Goal: Find specific page/section: Find specific page/section

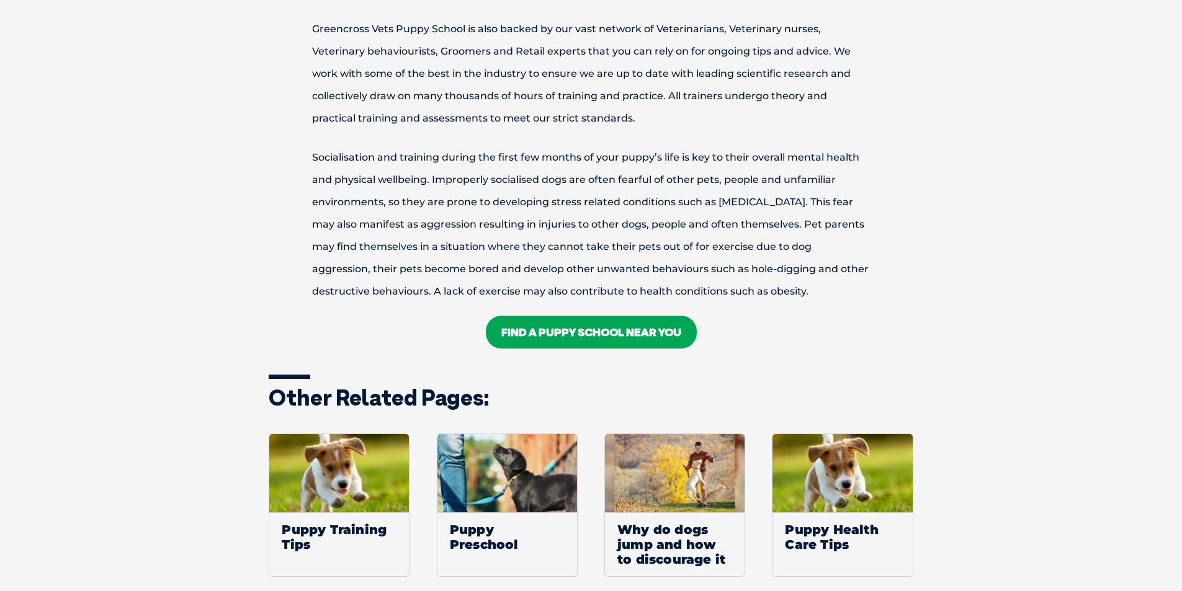
scroll to position [1551, 0]
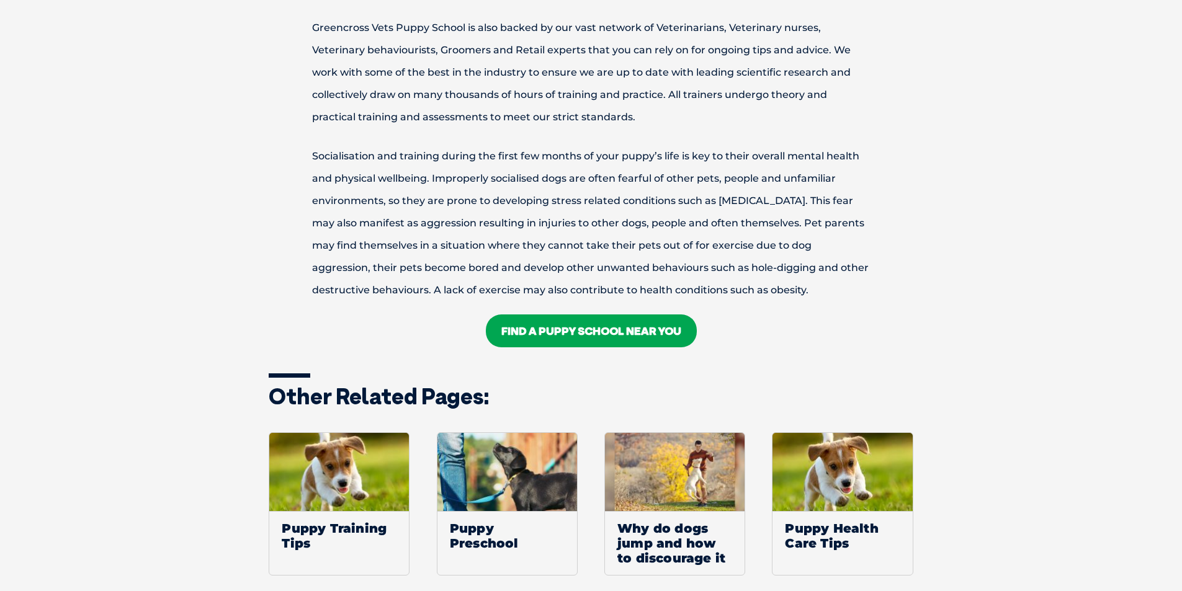
click at [570, 334] on link "FIND A Puppy School NEAR YOU" at bounding box center [591, 331] width 211 height 33
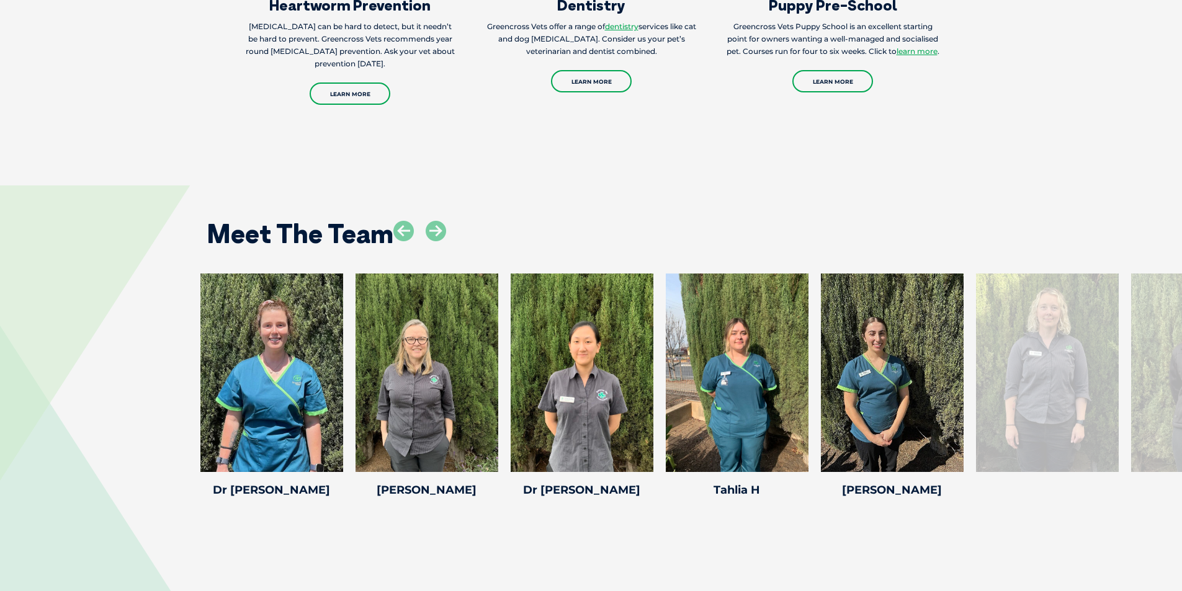
scroll to position [1924, 0]
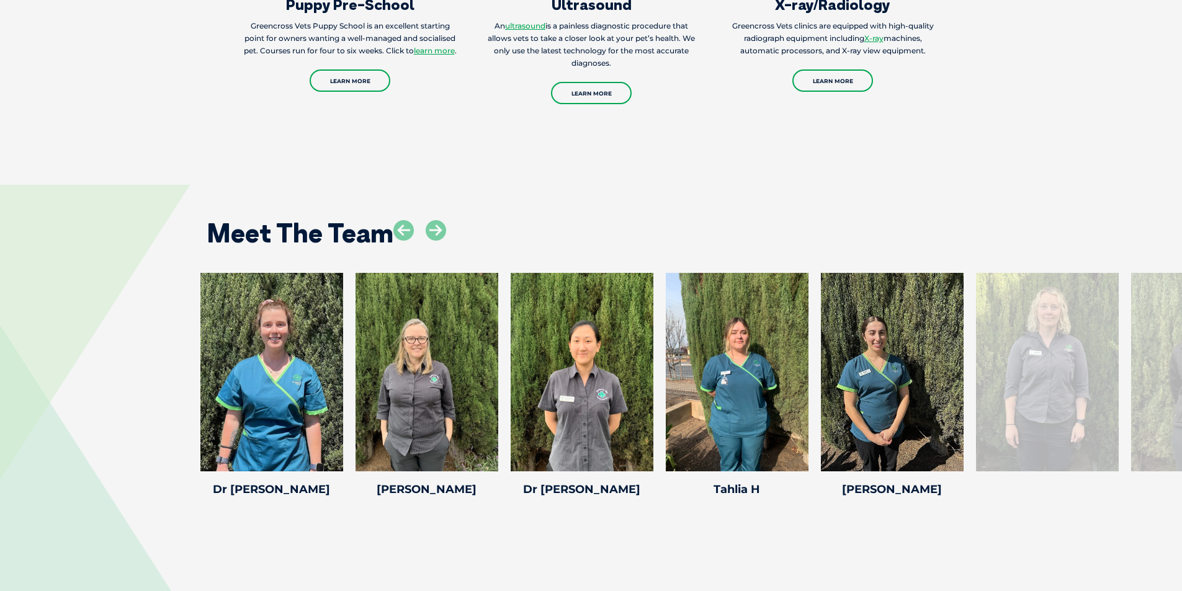
click at [1031, 403] on div at bounding box center [1047, 372] width 143 height 199
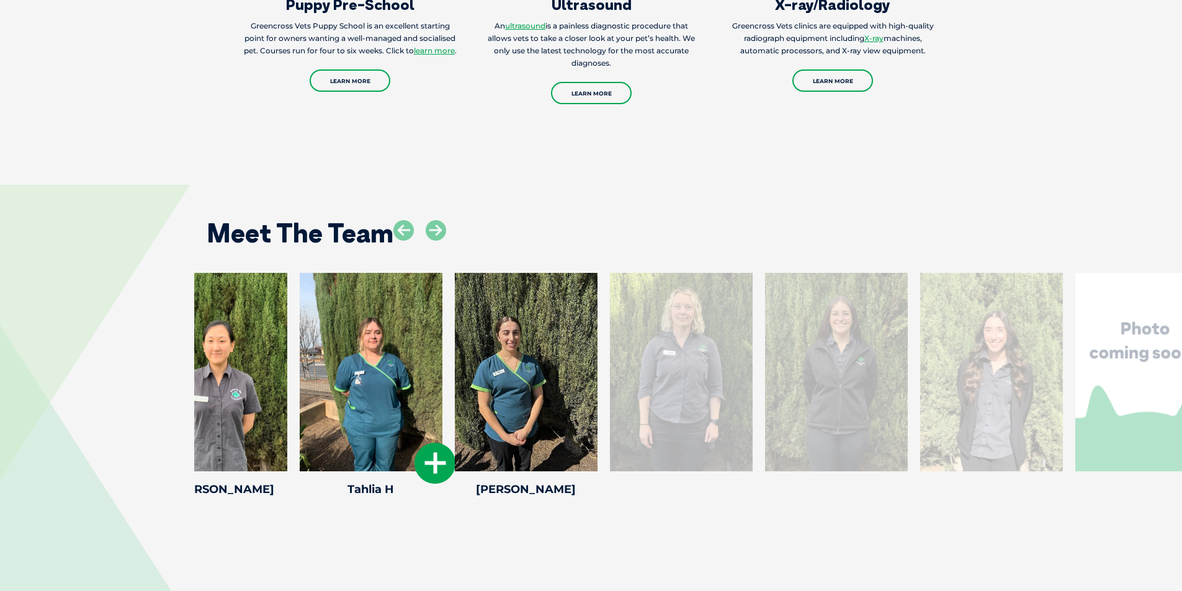
drag, startPoint x: 743, startPoint y: 438, endPoint x: 331, endPoint y: 464, distance: 412.2
click at [333, 464] on div "Tahlia H Tahlia H Veterinary [PERSON_NAME] started her animal care journey in […" at bounding box center [371, 387] width 155 height 228
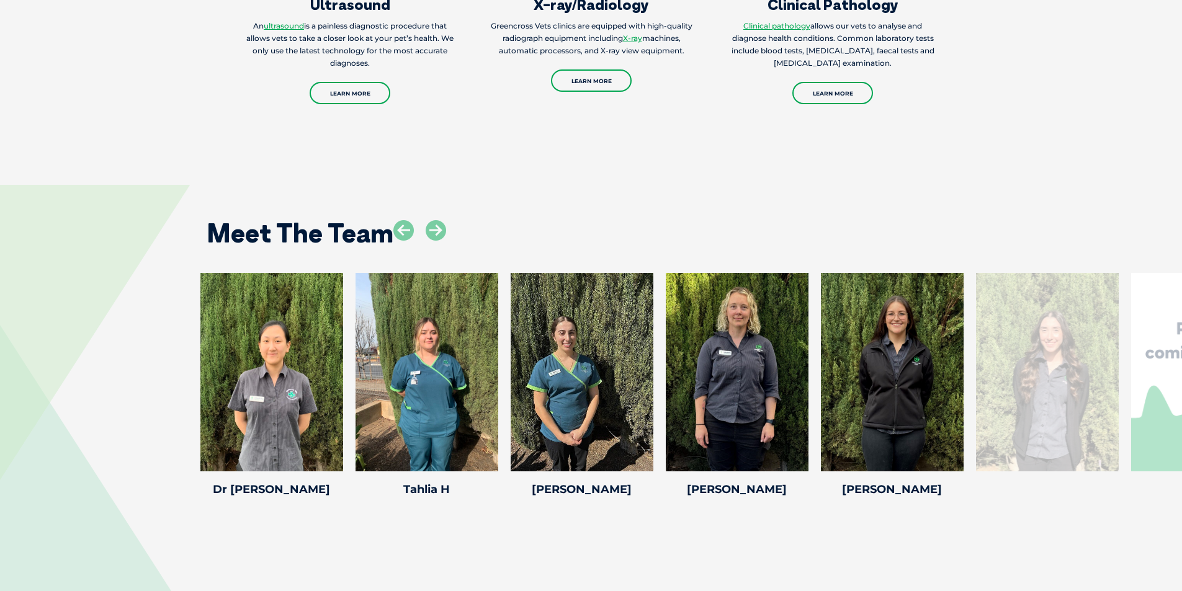
drag, startPoint x: 877, startPoint y: 415, endPoint x: 120, endPoint y: 426, distance: 756.5
click at [120, 426] on div "[PERSON_NAME] [PERSON_NAME] Veterinary nursing has always been [PERSON_NAME]’s …" at bounding box center [591, 387] width 1182 height 228
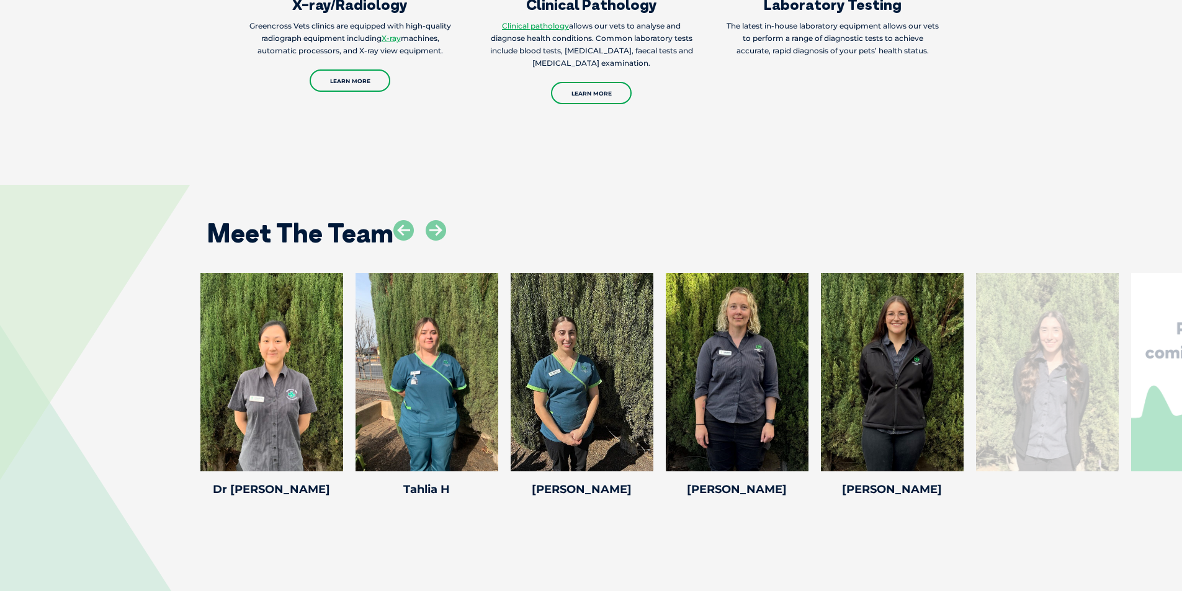
click at [1018, 416] on div at bounding box center [1047, 372] width 143 height 199
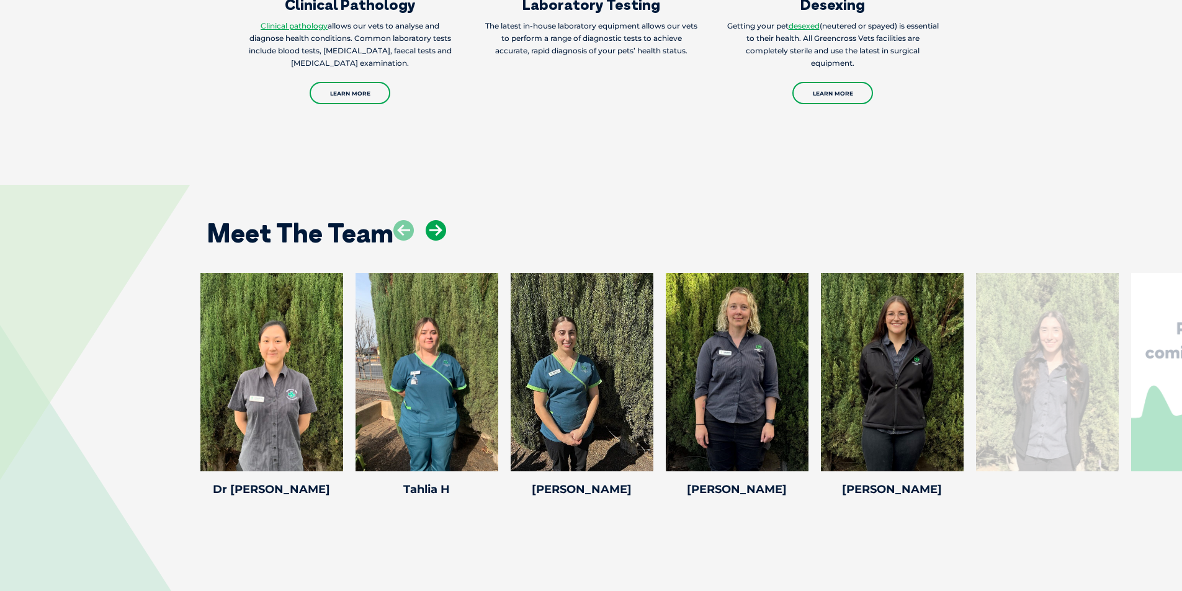
click at [434, 220] on icon at bounding box center [436, 230] width 20 height 20
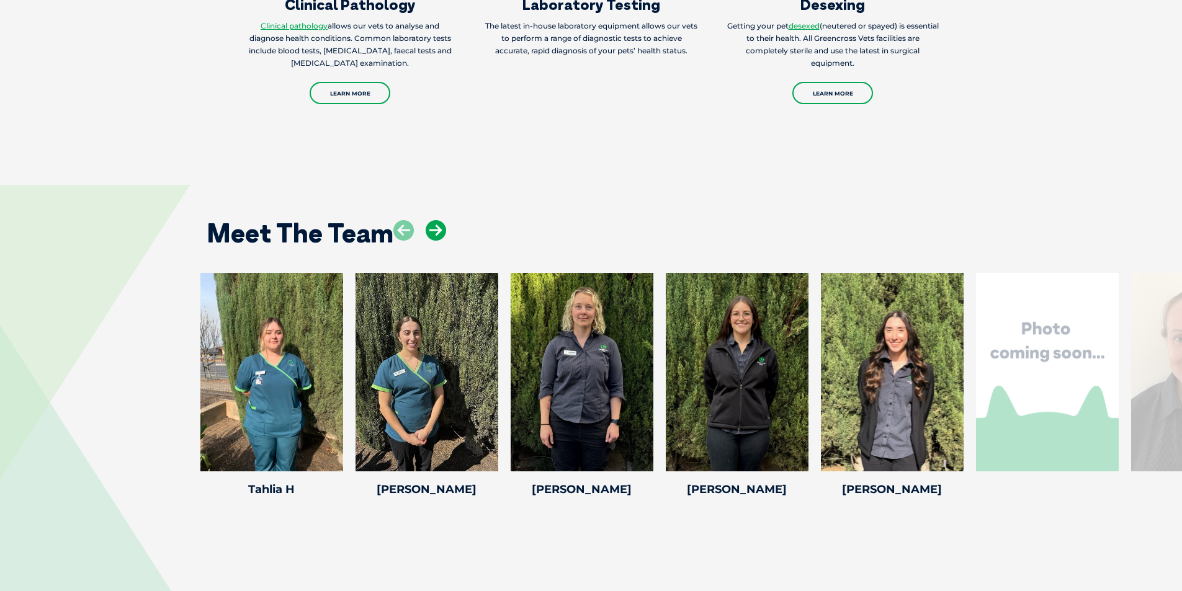
click at [434, 220] on icon at bounding box center [436, 230] width 20 height 20
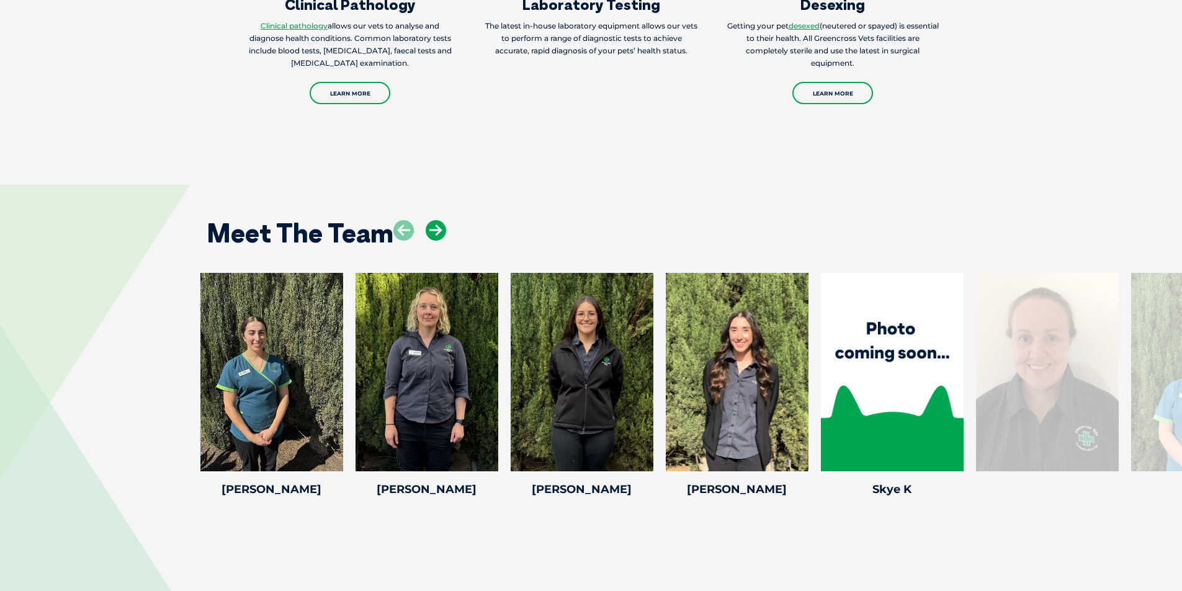
click at [434, 220] on icon at bounding box center [436, 230] width 20 height 20
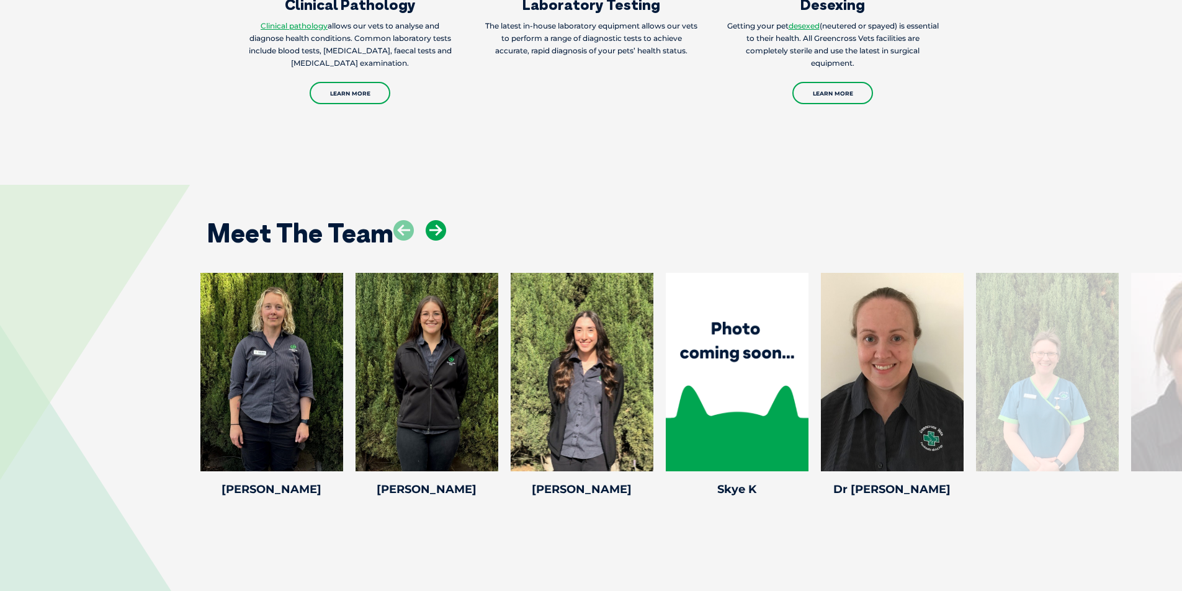
click at [434, 220] on icon at bounding box center [436, 230] width 20 height 20
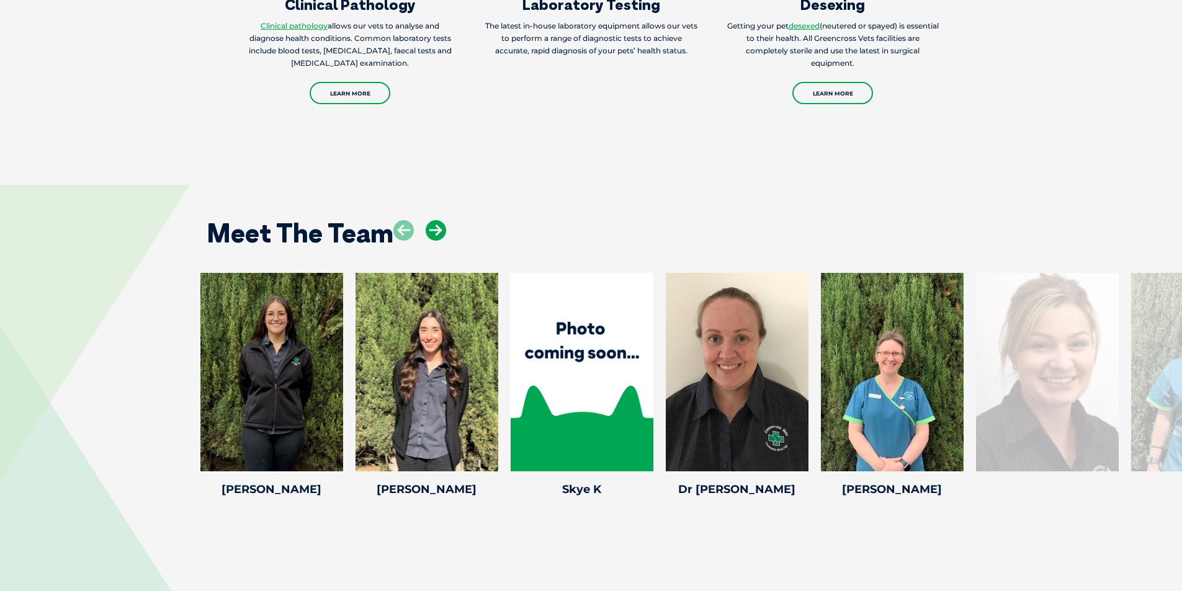
click at [434, 220] on icon at bounding box center [436, 230] width 20 height 20
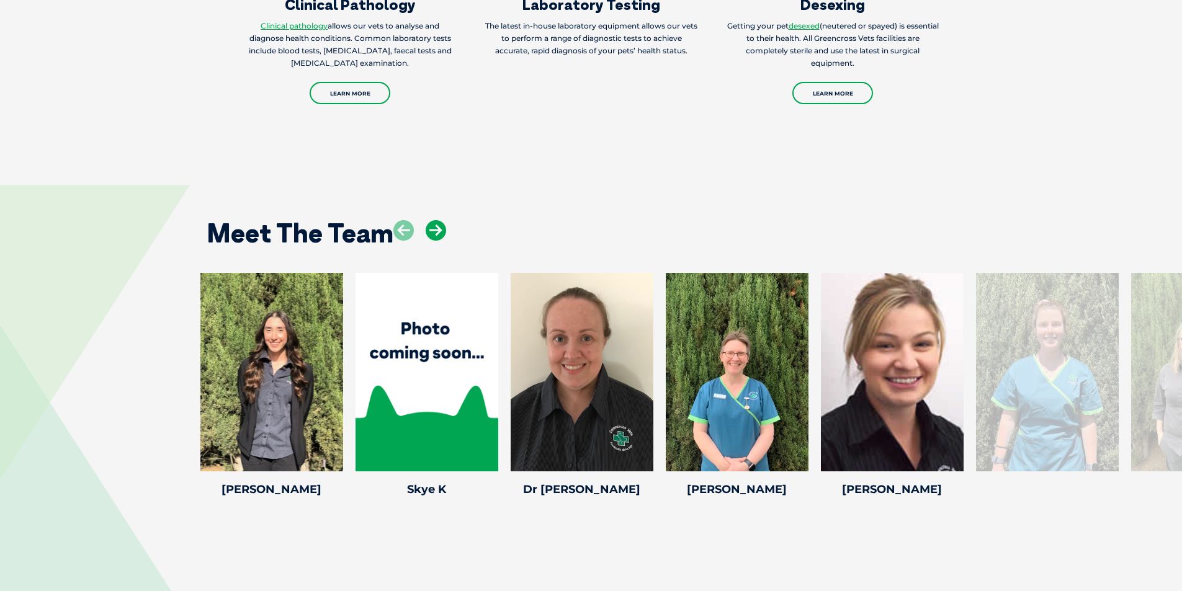
click at [434, 220] on icon at bounding box center [436, 230] width 20 height 20
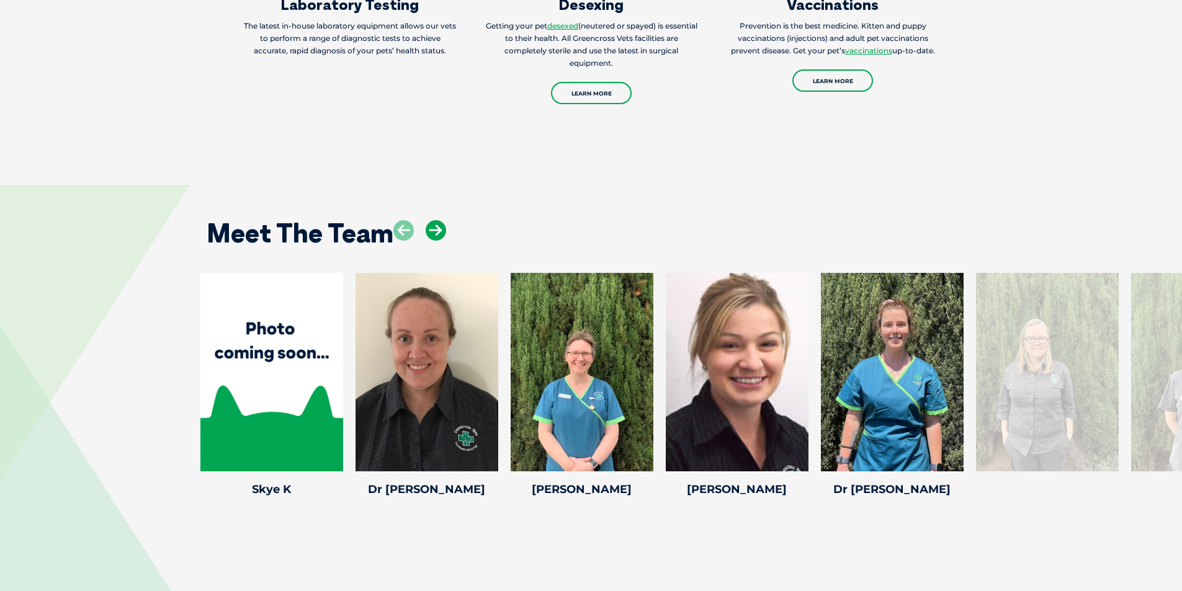
click at [434, 220] on icon at bounding box center [436, 230] width 20 height 20
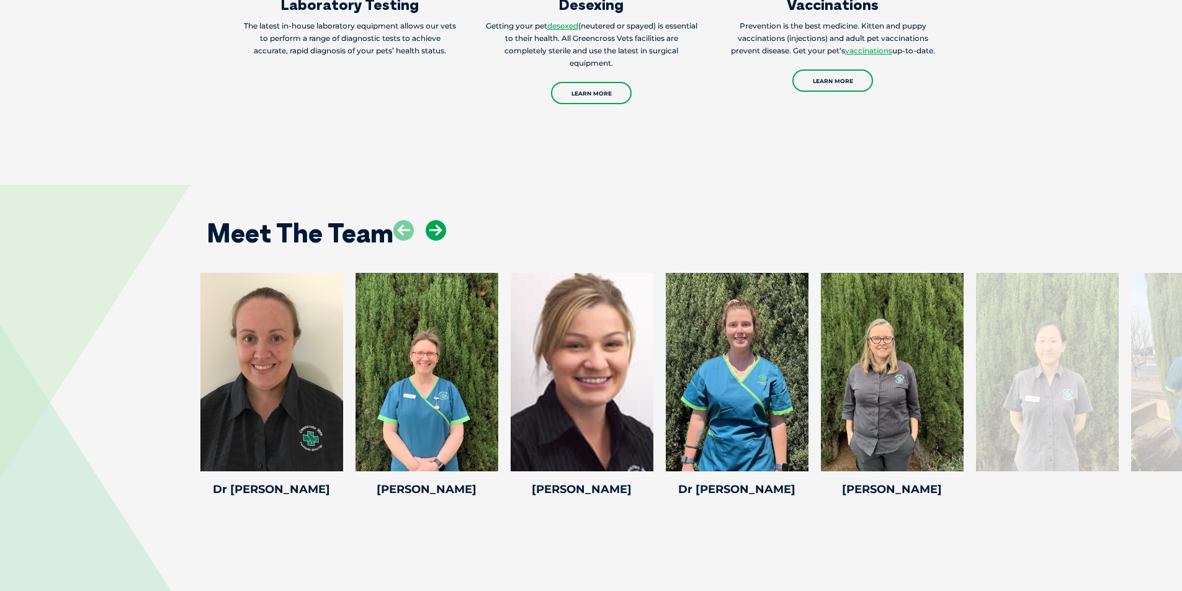
click at [434, 220] on icon at bounding box center [436, 230] width 20 height 20
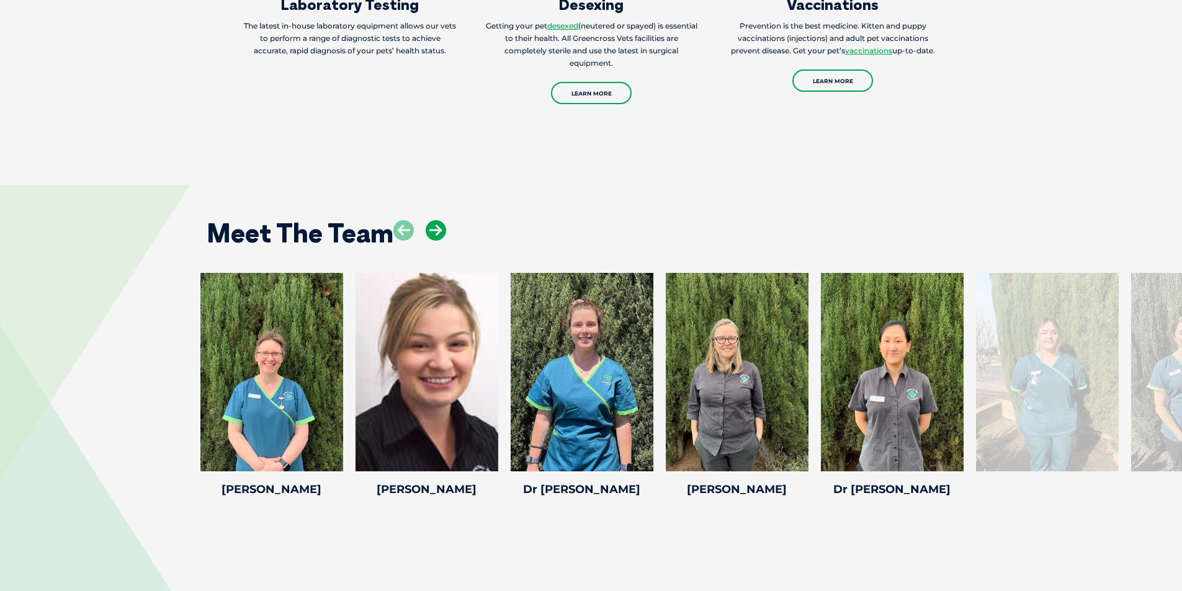
click at [435, 220] on icon at bounding box center [436, 230] width 20 height 20
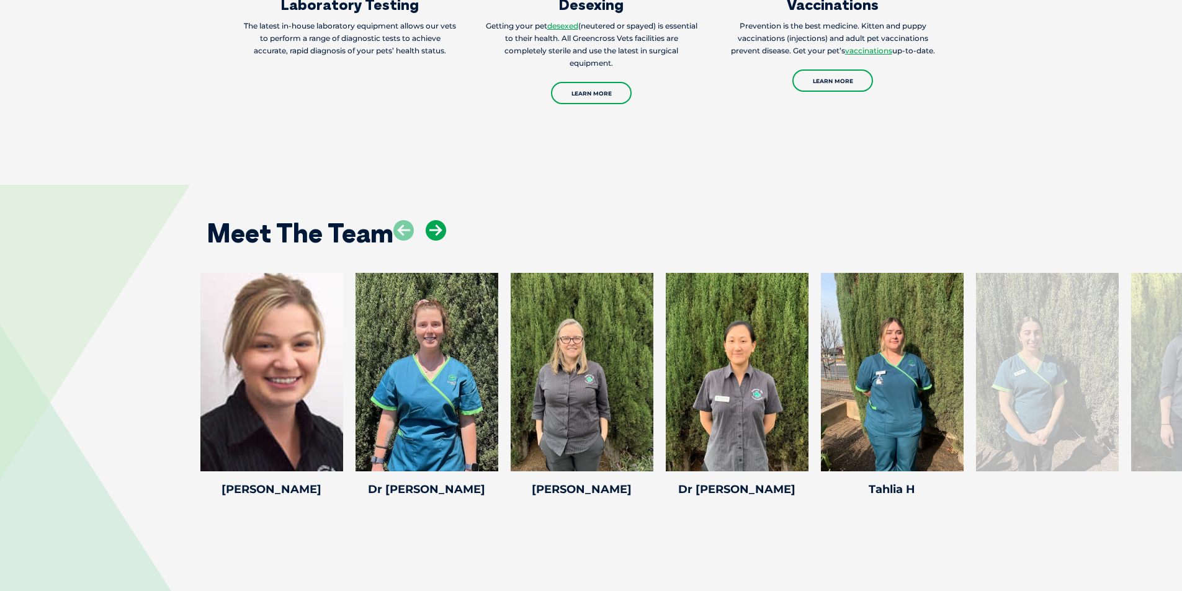
click at [435, 220] on icon at bounding box center [436, 230] width 20 height 20
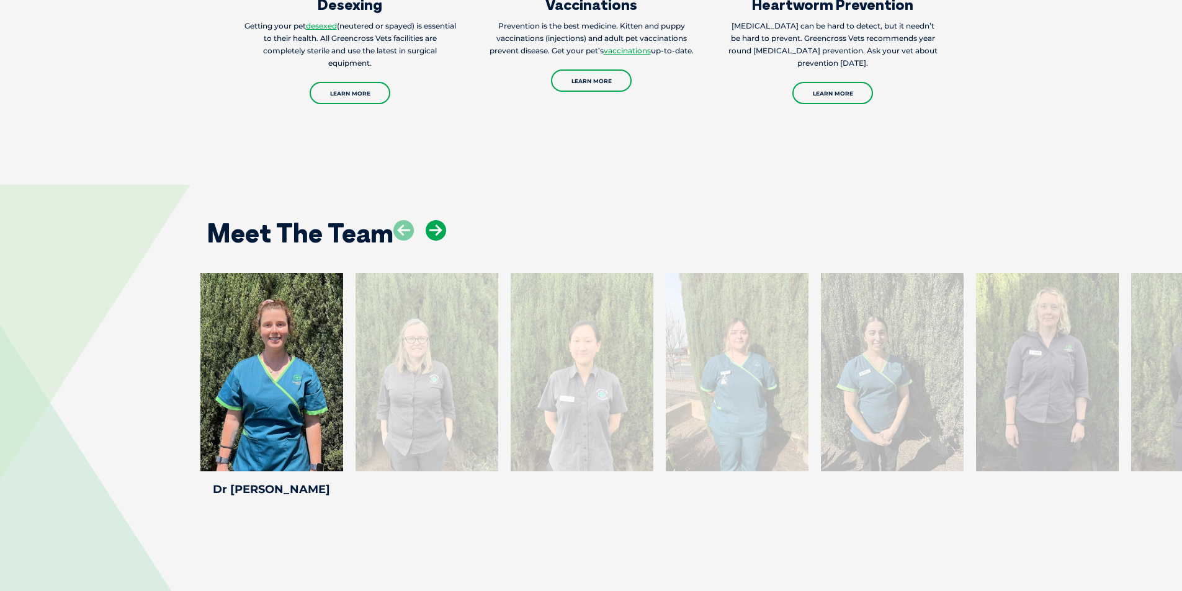
click at [435, 220] on icon at bounding box center [436, 230] width 20 height 20
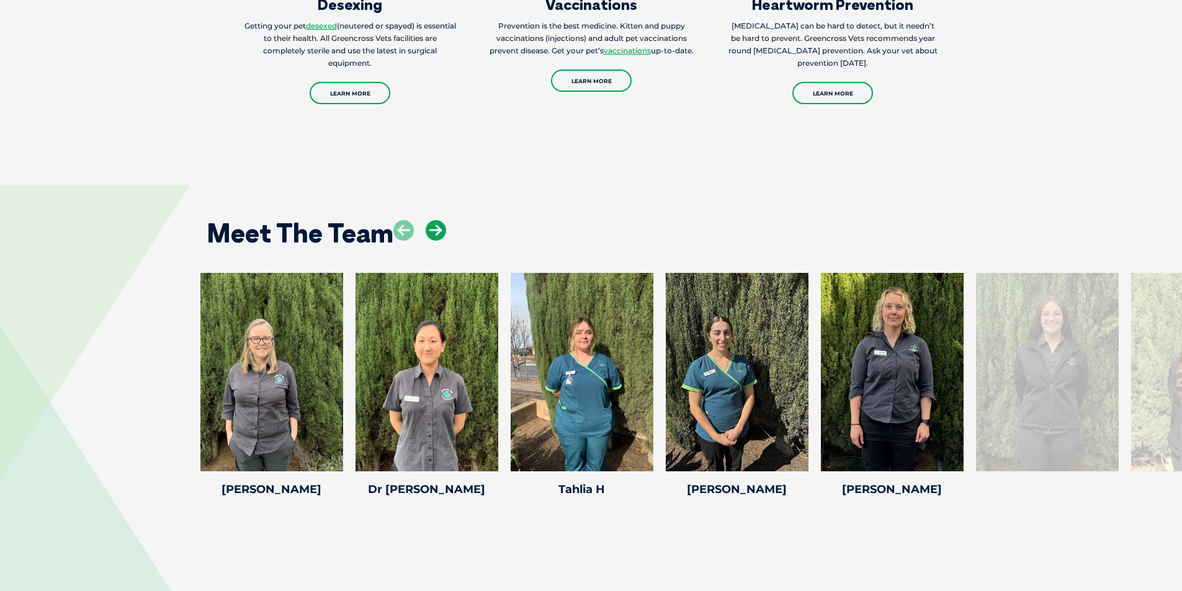
click at [435, 220] on icon at bounding box center [436, 230] width 20 height 20
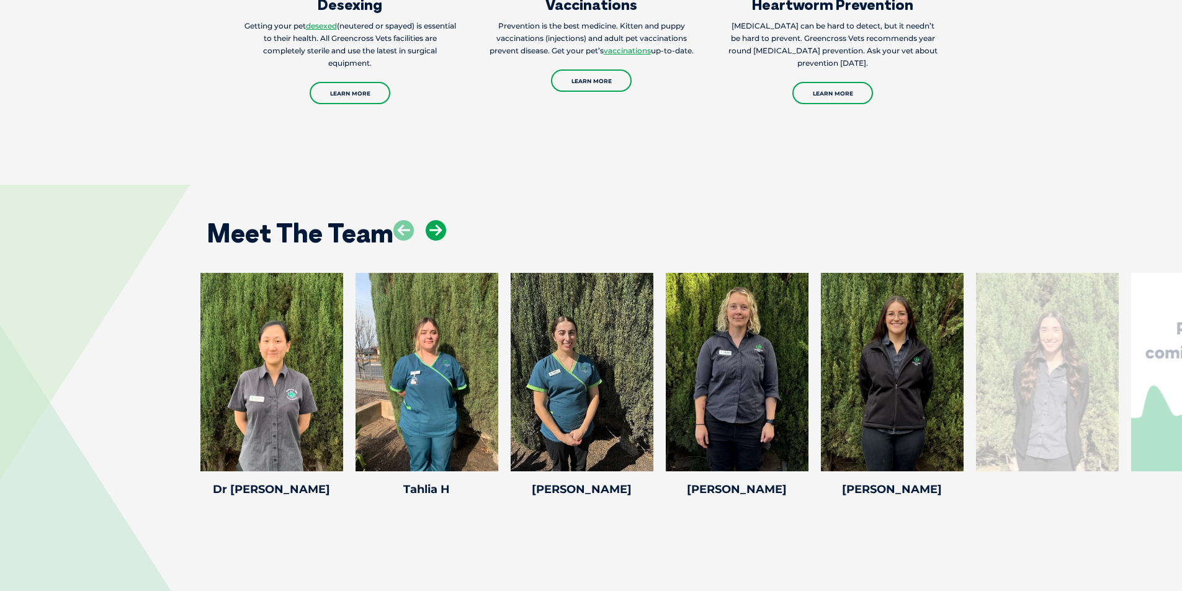
click at [435, 220] on icon at bounding box center [436, 230] width 20 height 20
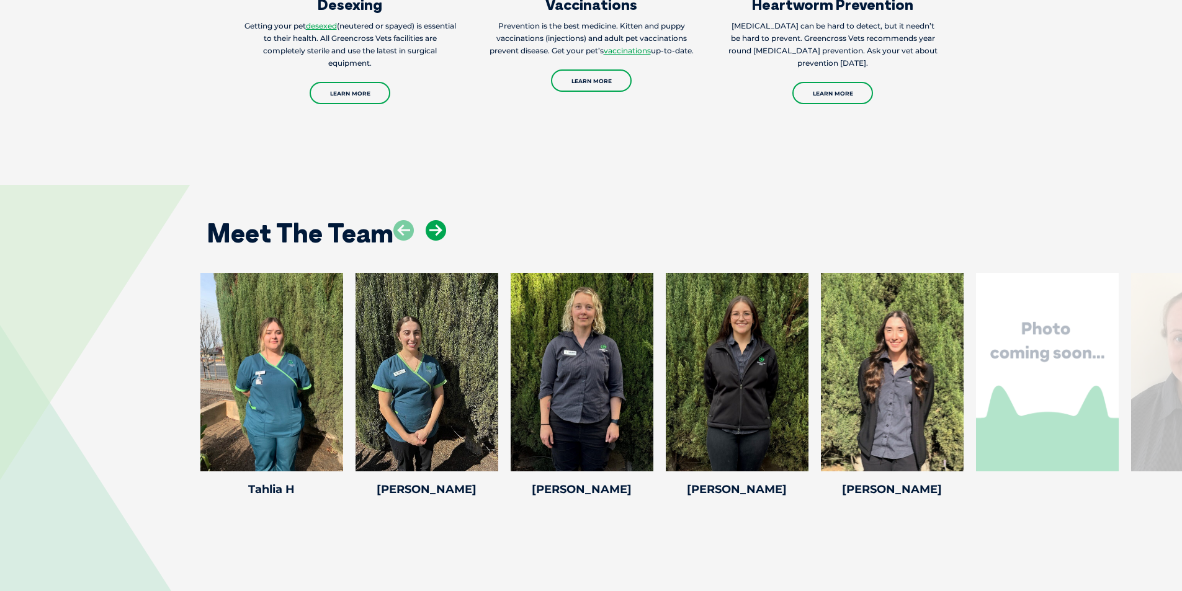
click at [435, 220] on icon at bounding box center [436, 230] width 20 height 20
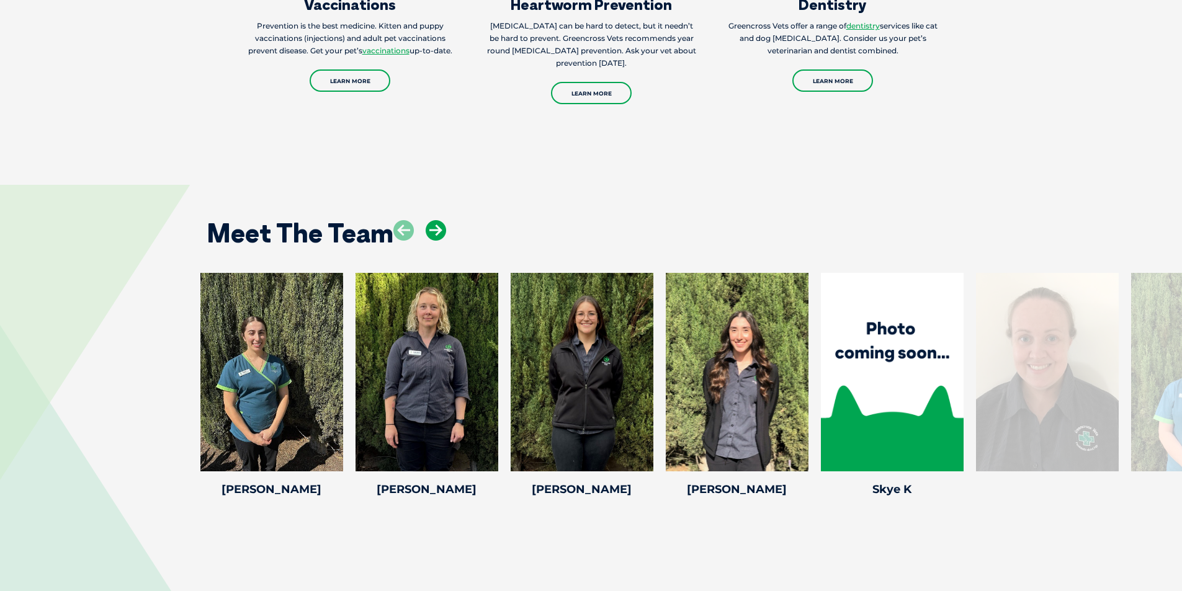
click at [435, 220] on icon at bounding box center [436, 230] width 20 height 20
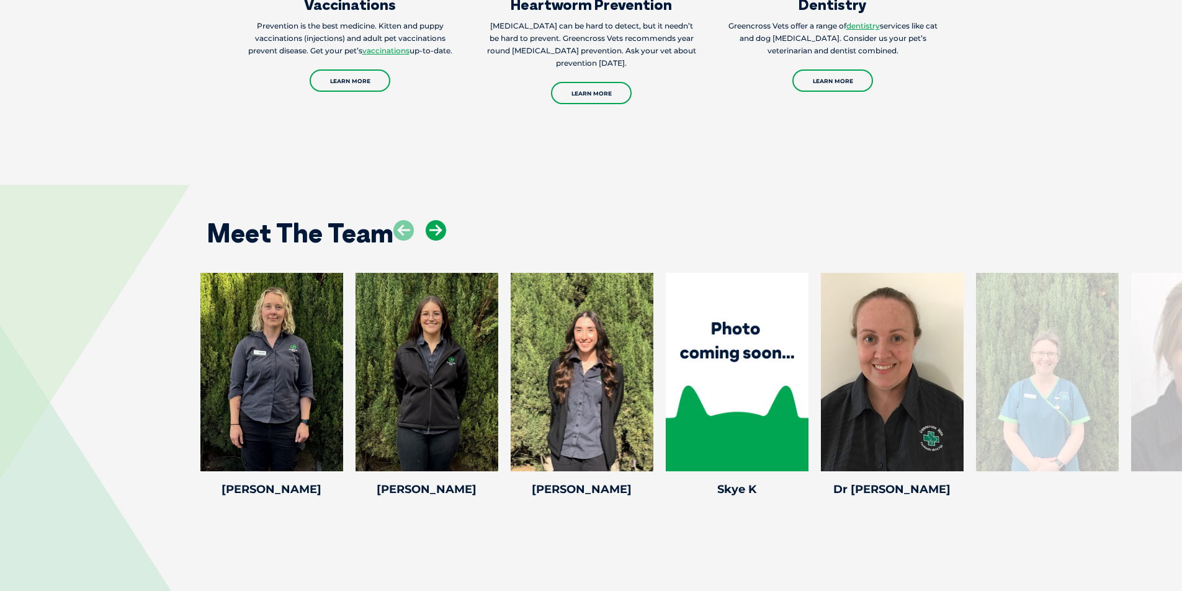
click at [435, 220] on icon at bounding box center [436, 230] width 20 height 20
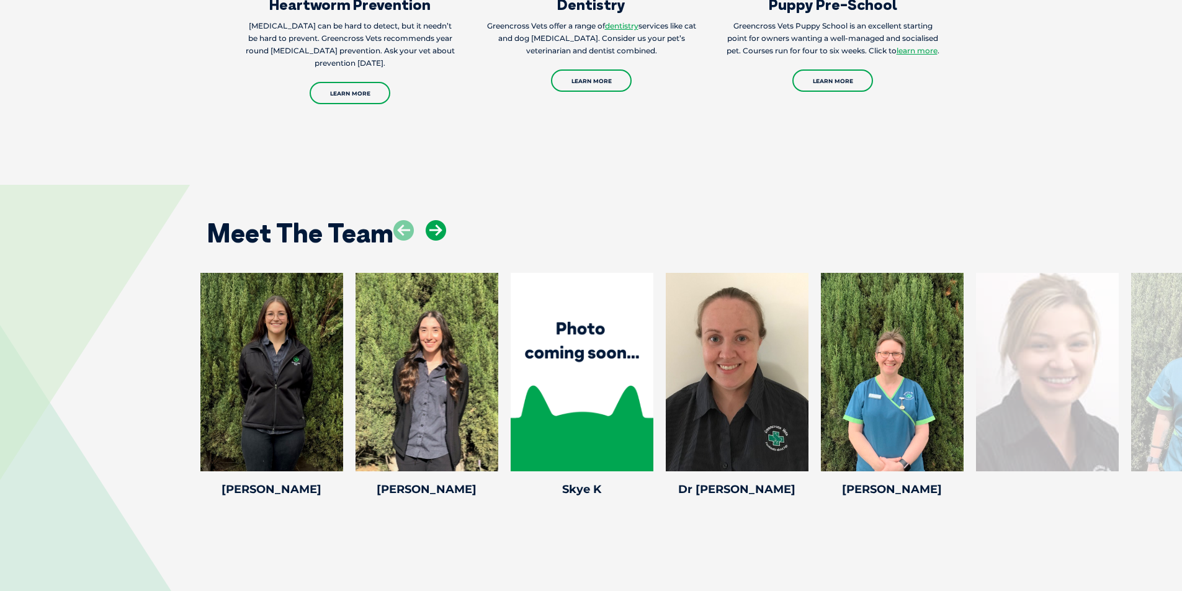
click at [435, 220] on icon at bounding box center [436, 230] width 20 height 20
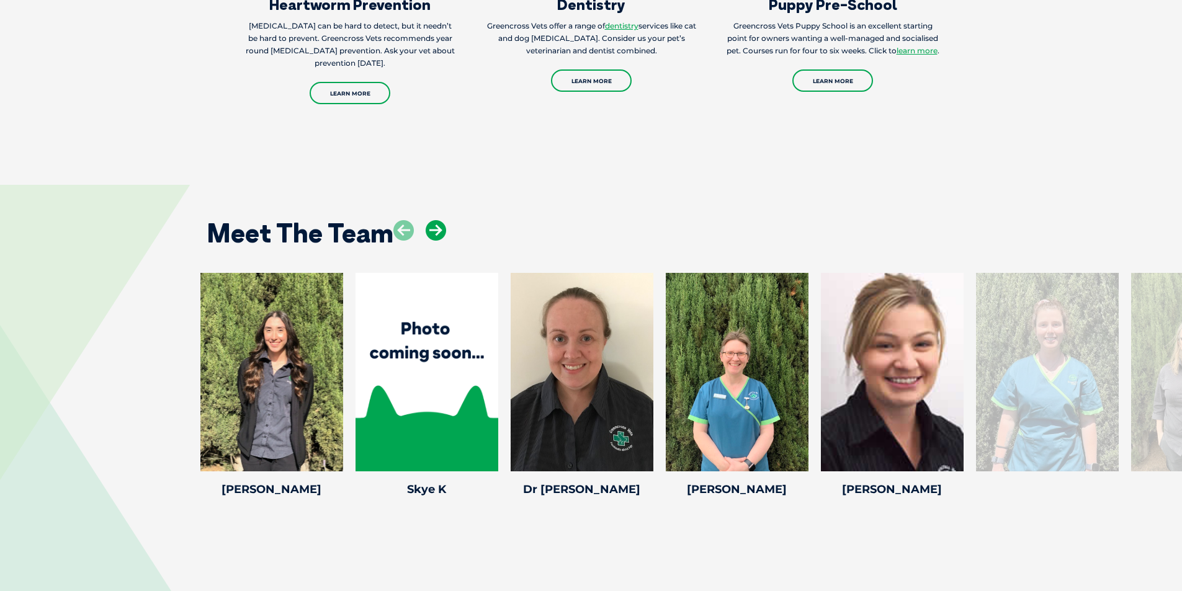
click at [435, 220] on icon at bounding box center [436, 230] width 20 height 20
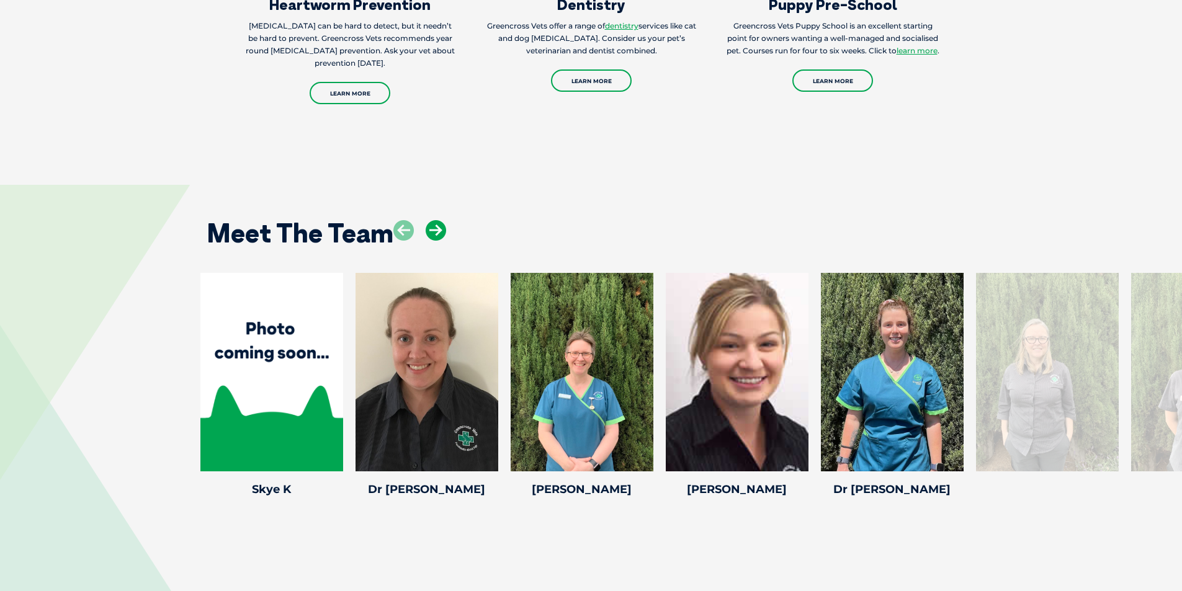
click at [435, 220] on icon at bounding box center [436, 230] width 20 height 20
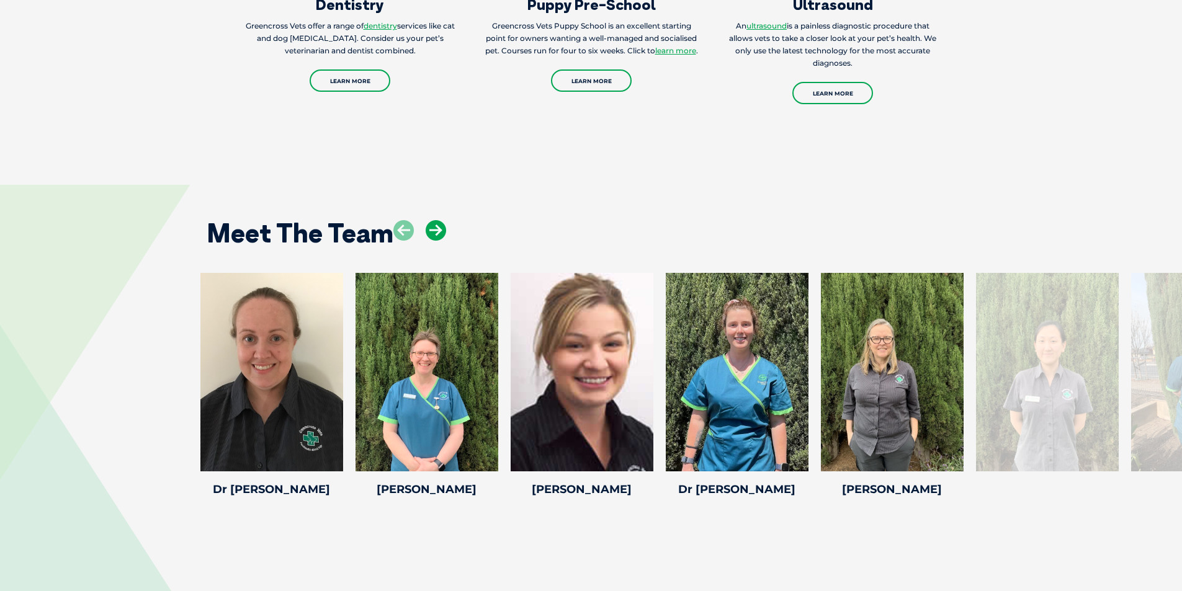
click at [435, 220] on icon at bounding box center [436, 230] width 20 height 20
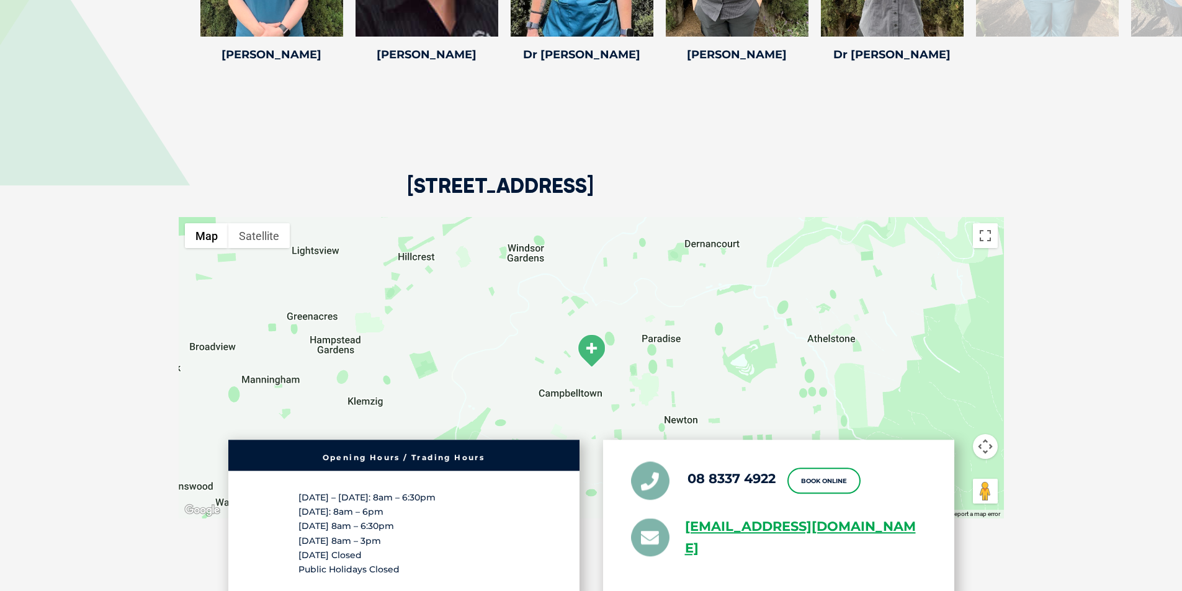
scroll to position [2358, 0]
